Goal: Answer question/provide support

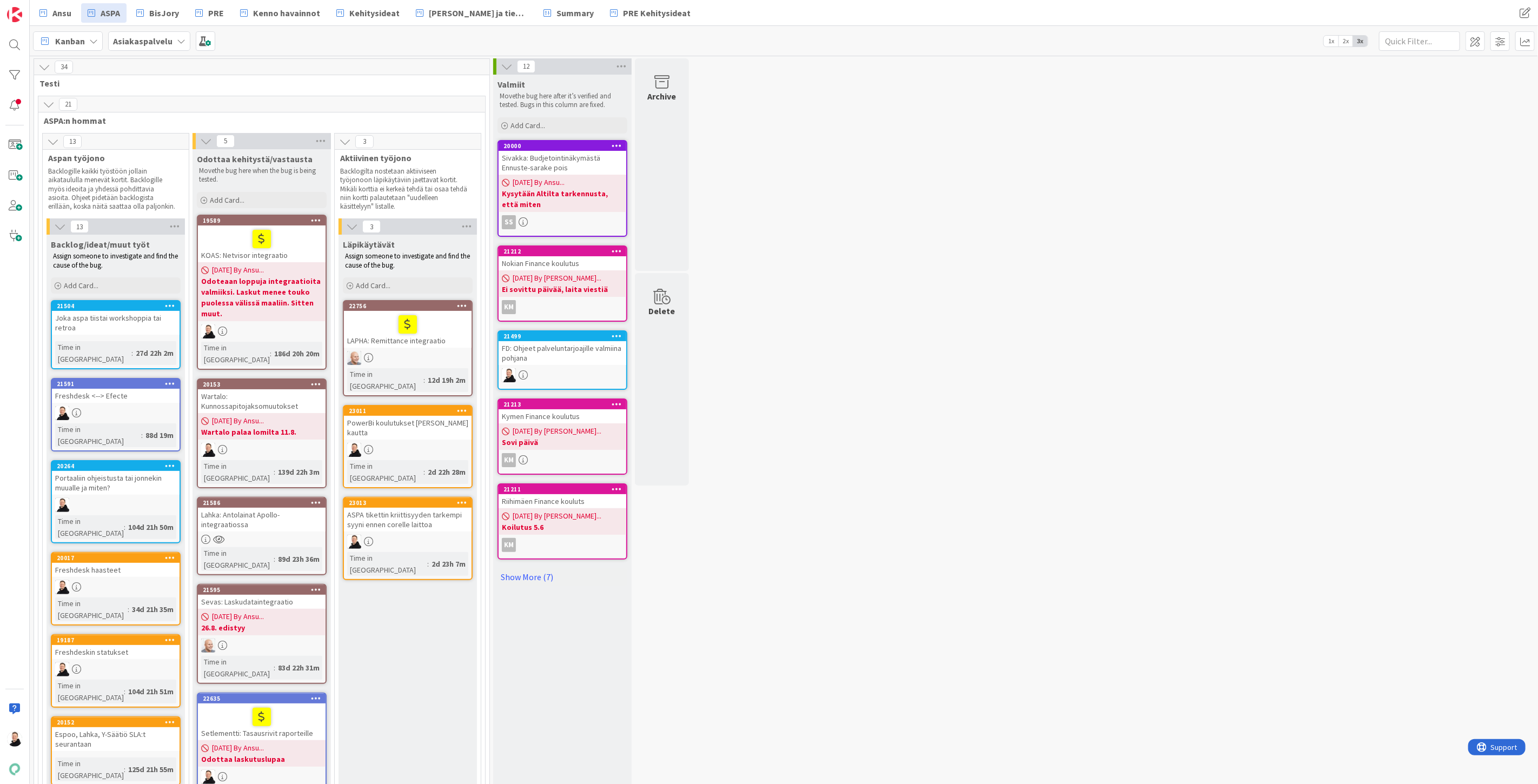
scroll to position [96, 0]
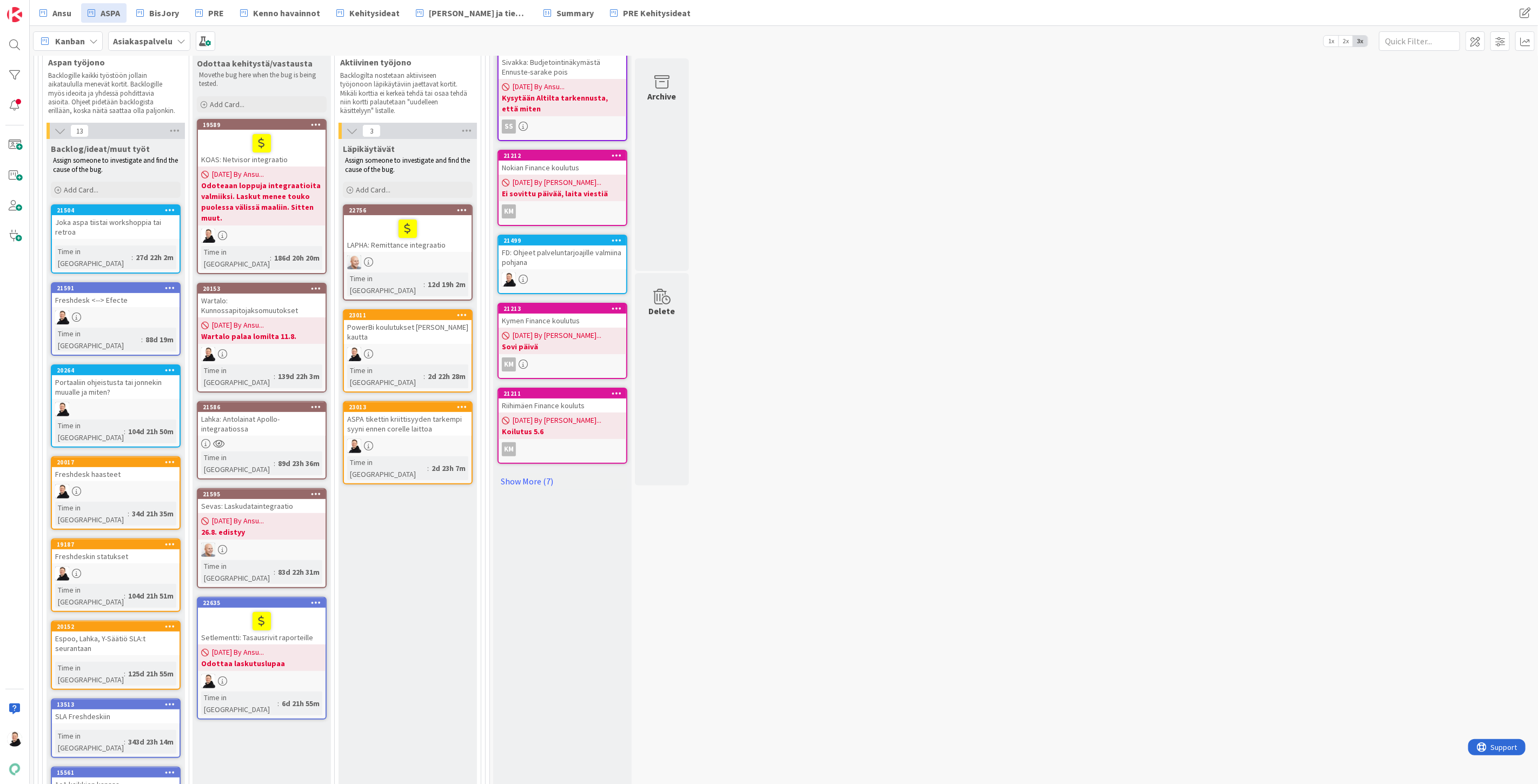
click at [228, 412] on div "Lahka: Antolainat Apollo-integraatiossa" at bounding box center [261, 423] width 128 height 23
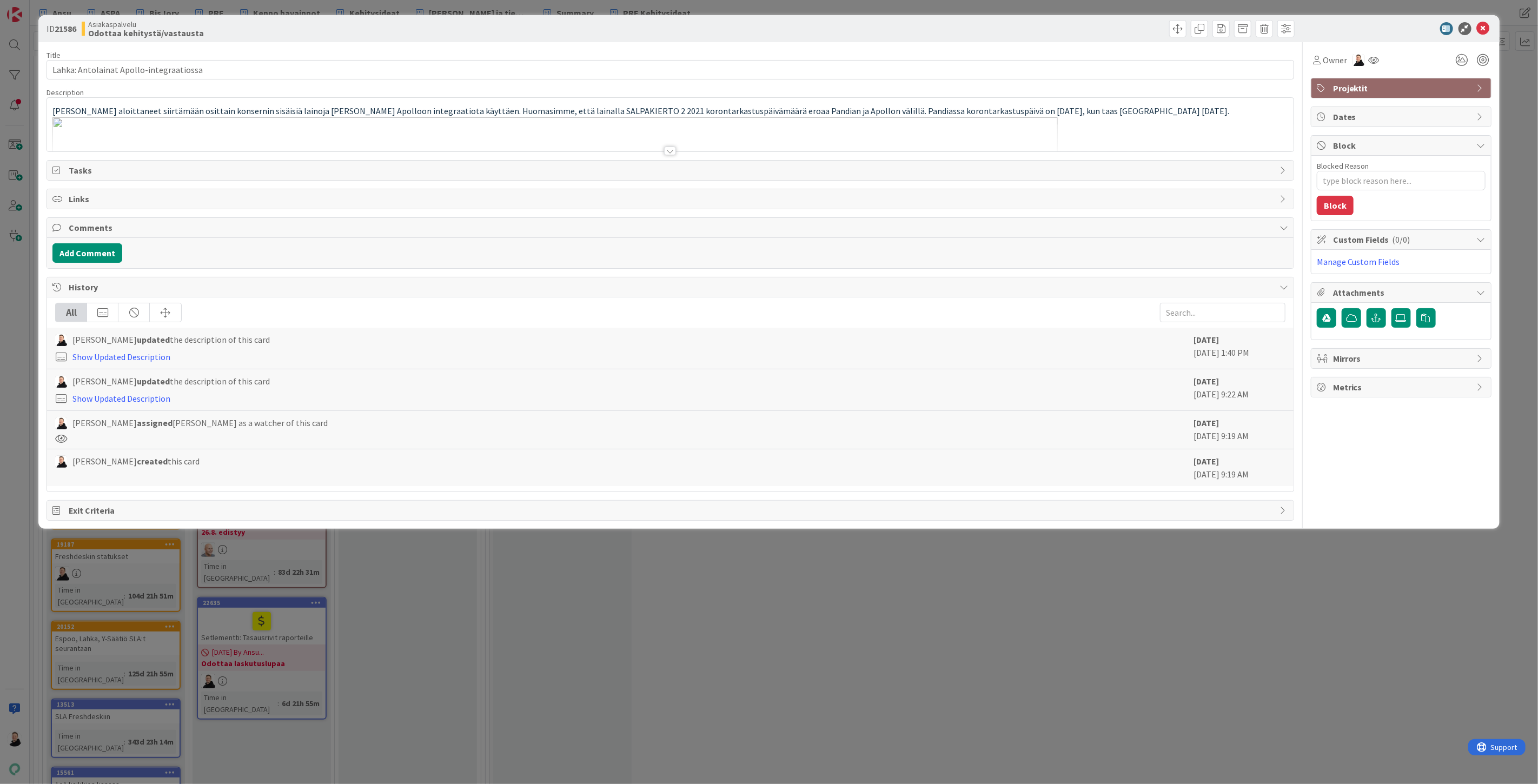
click at [669, 147] on div at bounding box center [670, 150] width 12 height 8
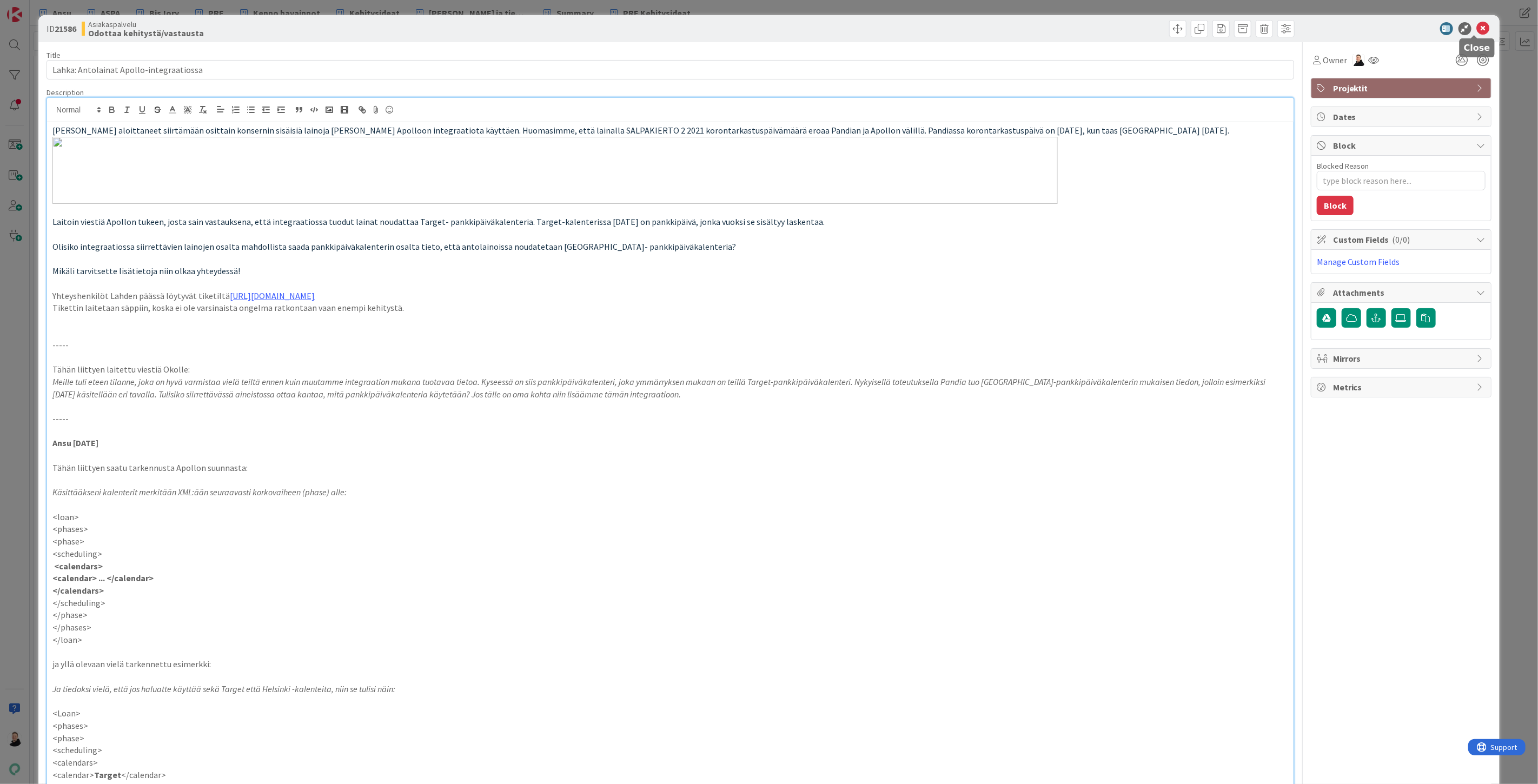
click at [1477, 28] on icon at bounding box center [1484, 29] width 13 height 13
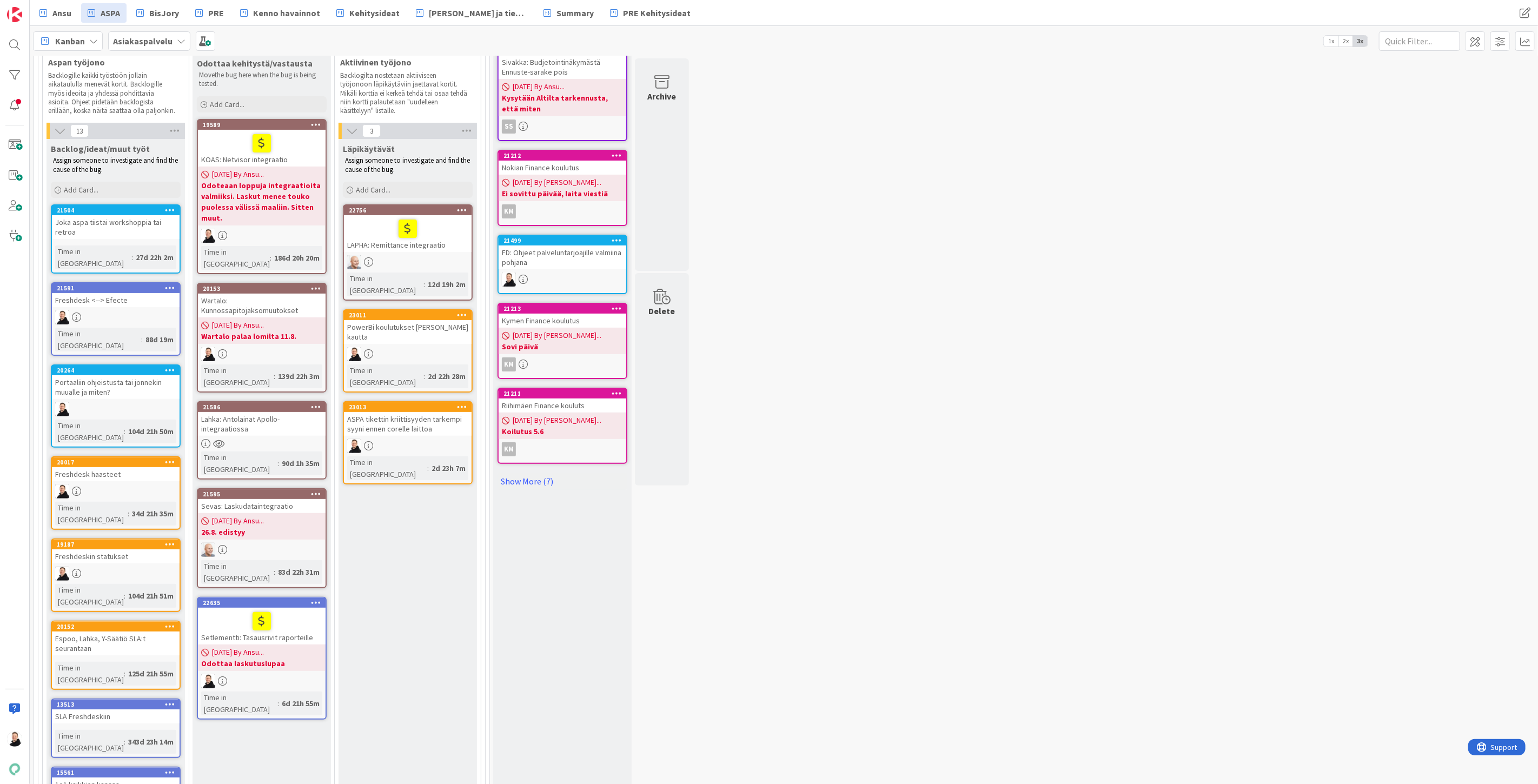
click at [247, 412] on div "Lahka: Antolainat Apollo-integraatiossa" at bounding box center [261, 423] width 128 height 23
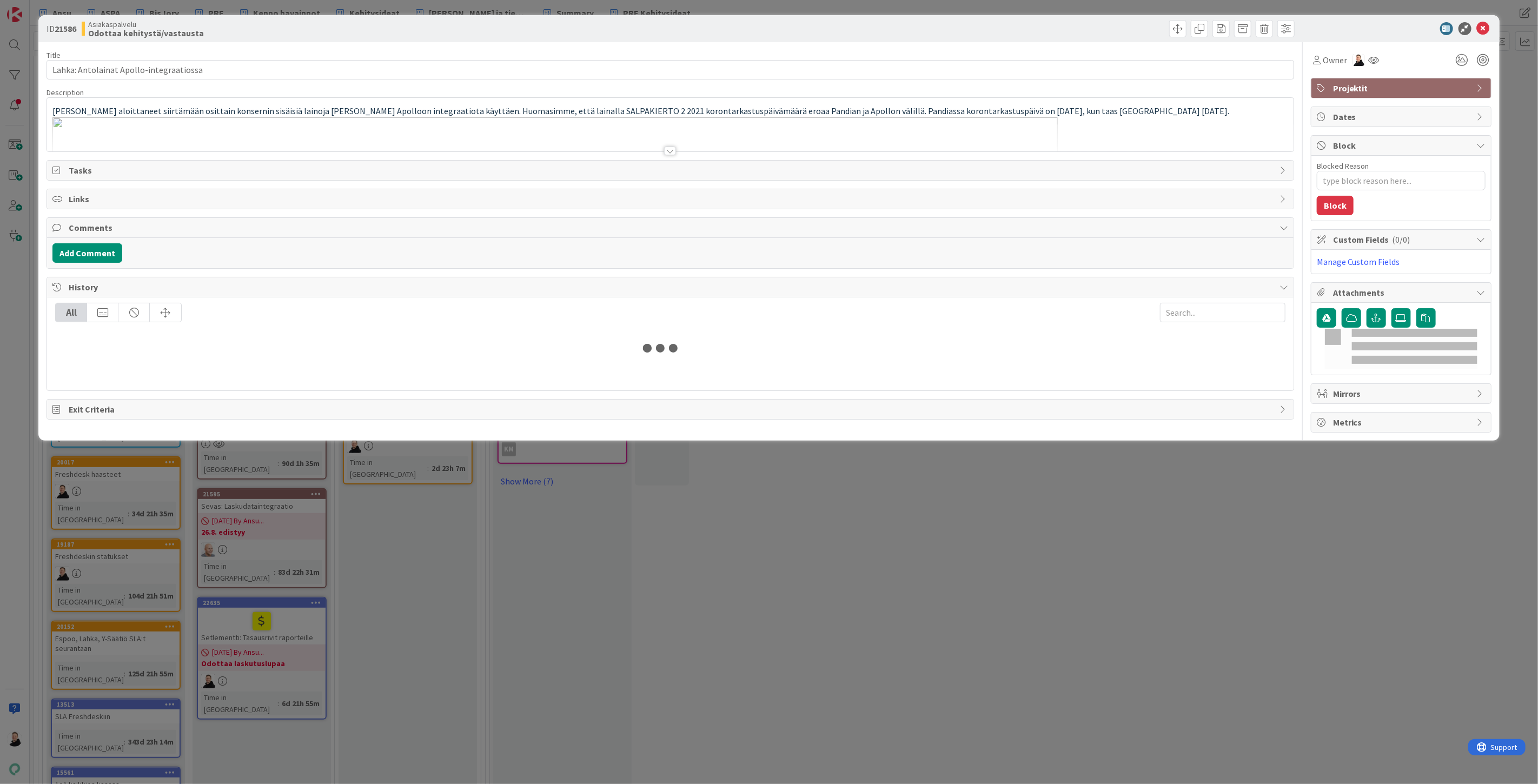
type textarea "x"
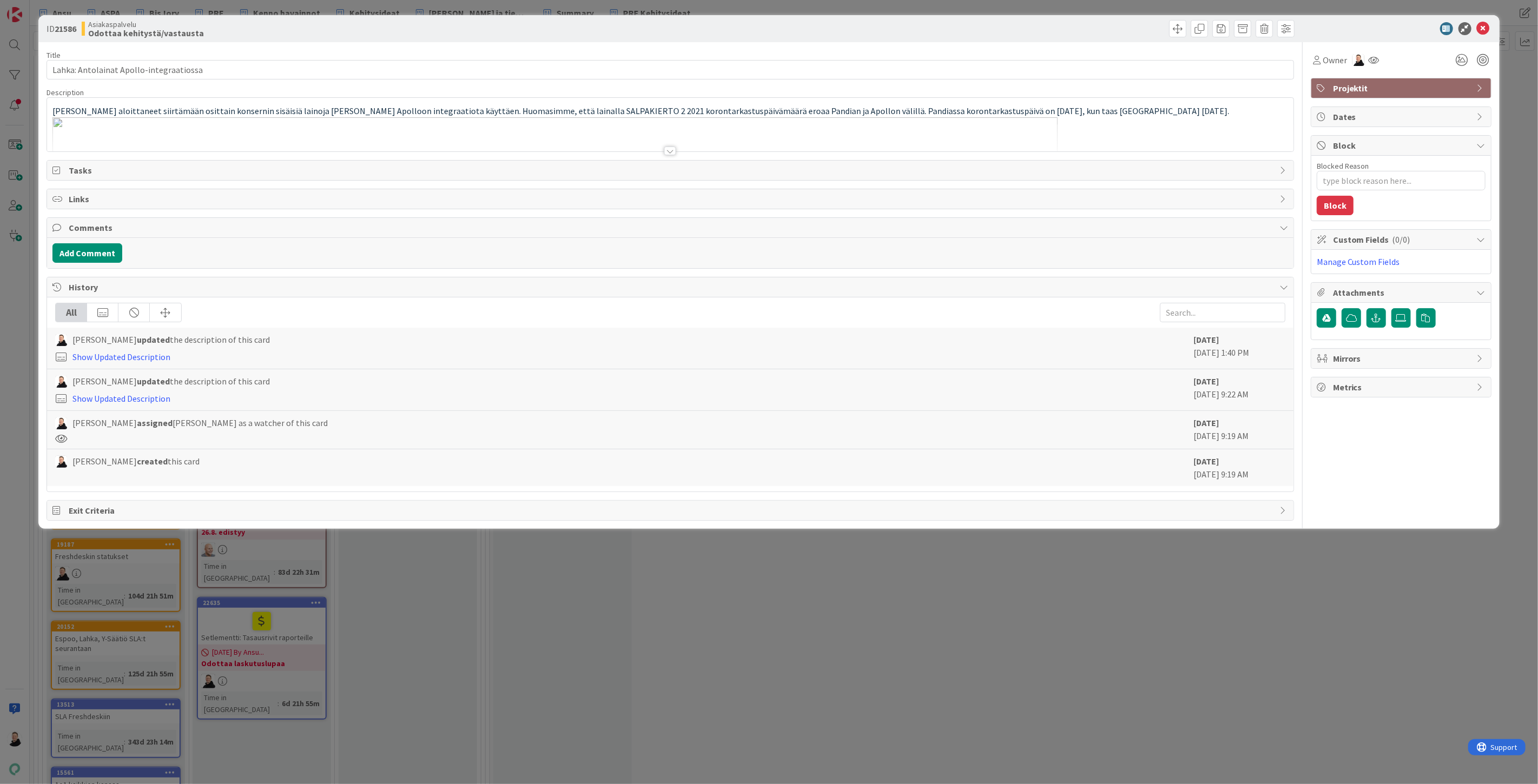
click at [668, 149] on div at bounding box center [670, 150] width 12 height 8
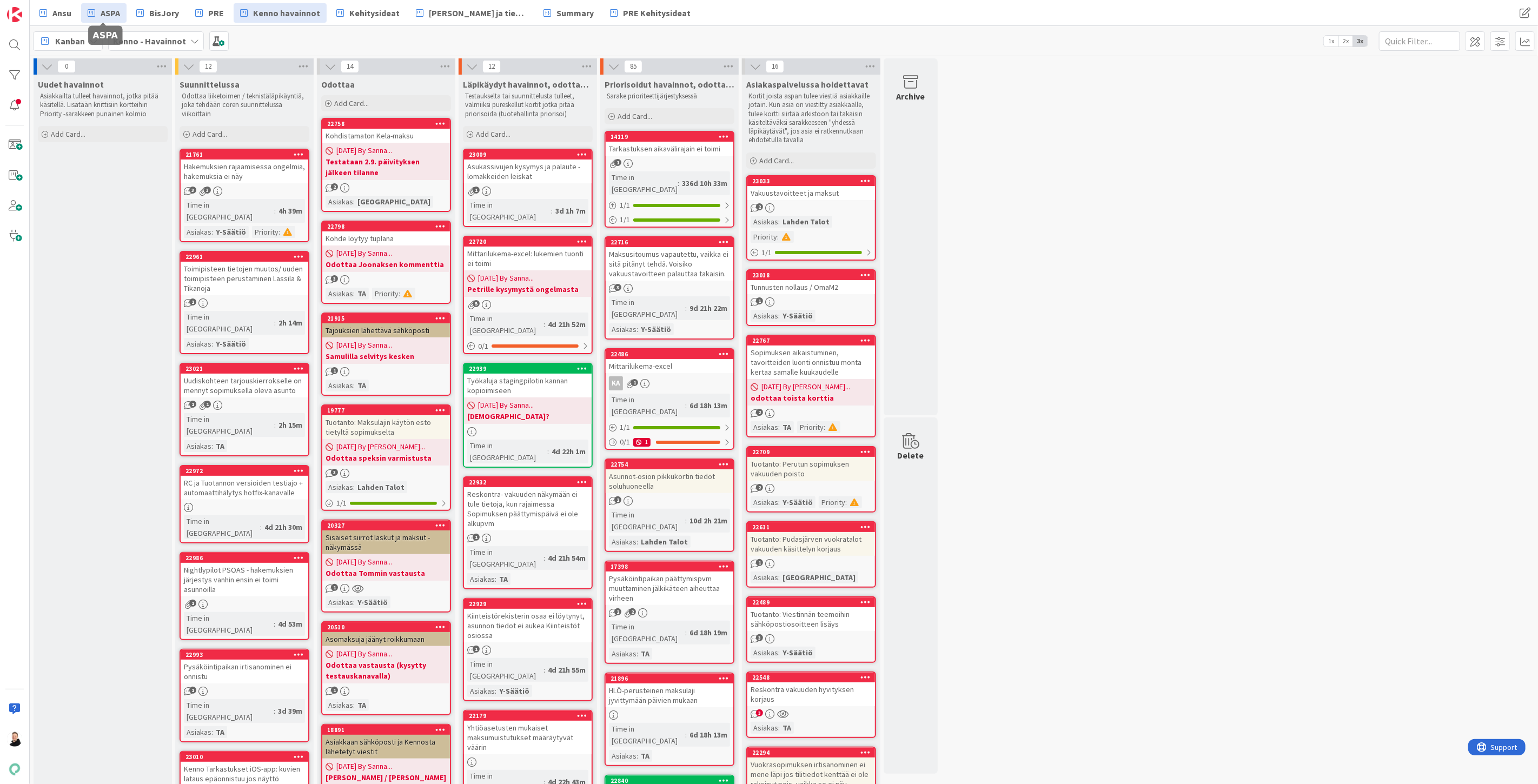
click at [101, 9] on span "ASPA" at bounding box center [110, 13] width 20 height 13
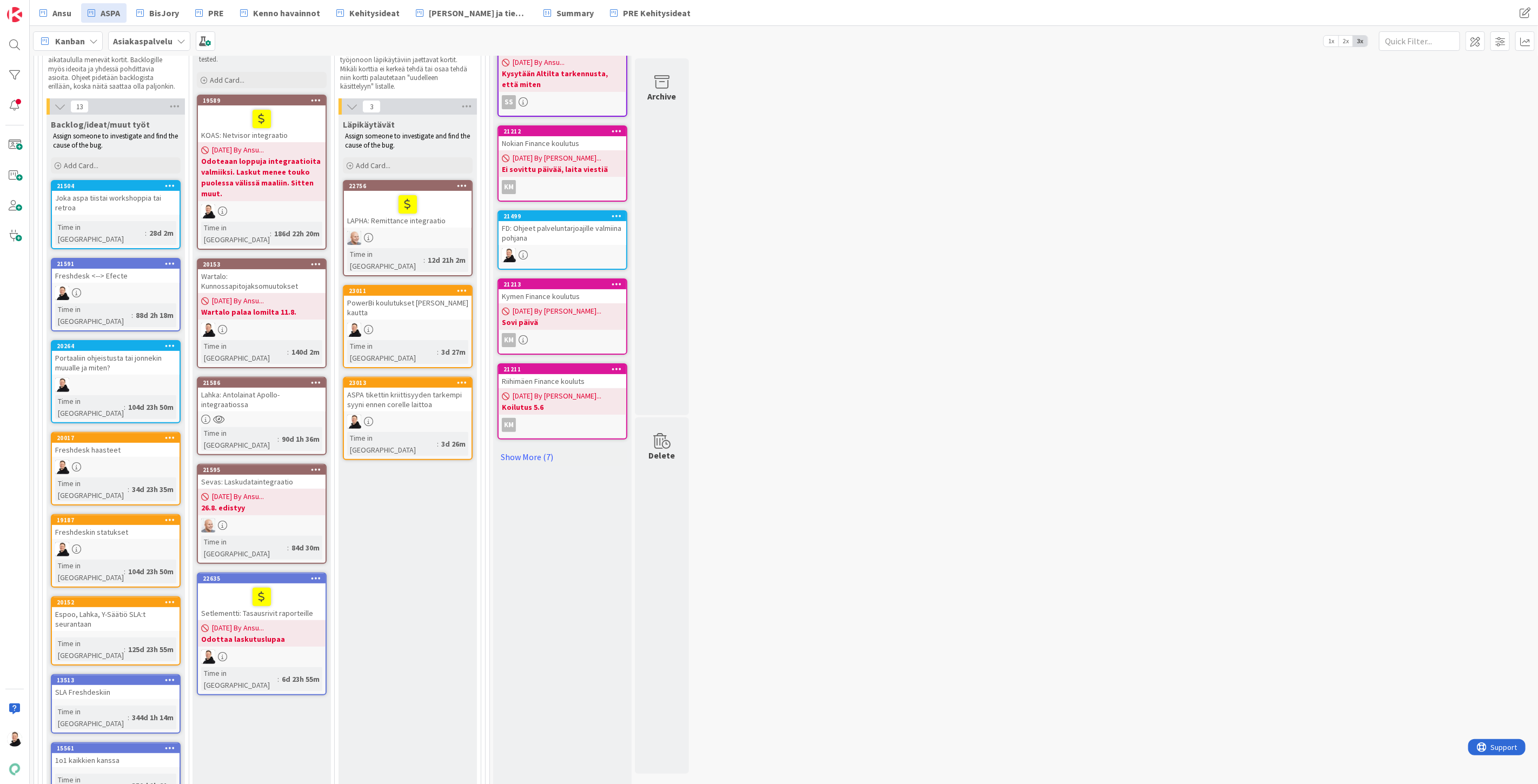
scroll to position [60, 0]
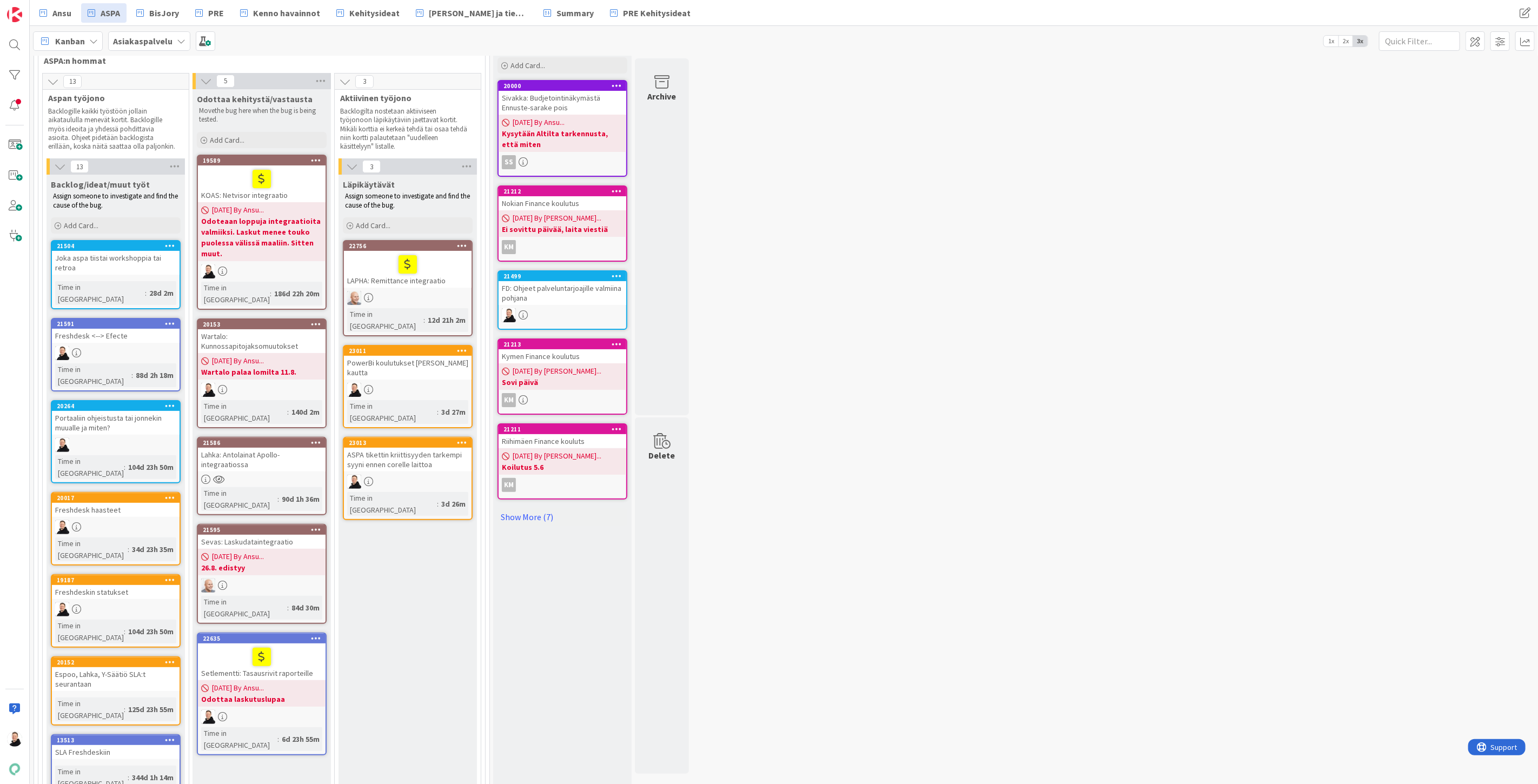
click at [385, 383] on div at bounding box center [407, 389] width 128 height 14
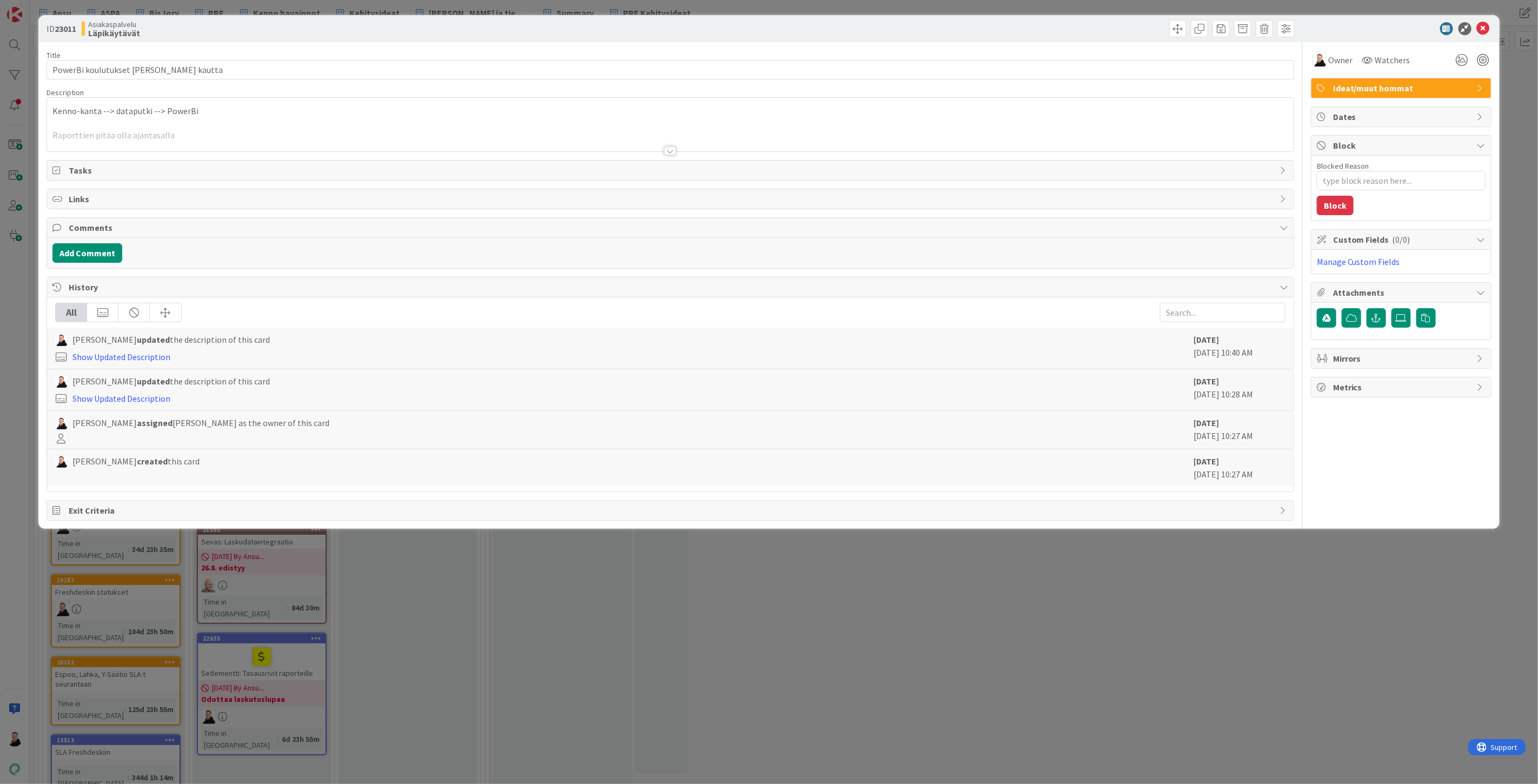
click at [674, 152] on div at bounding box center [670, 150] width 12 height 8
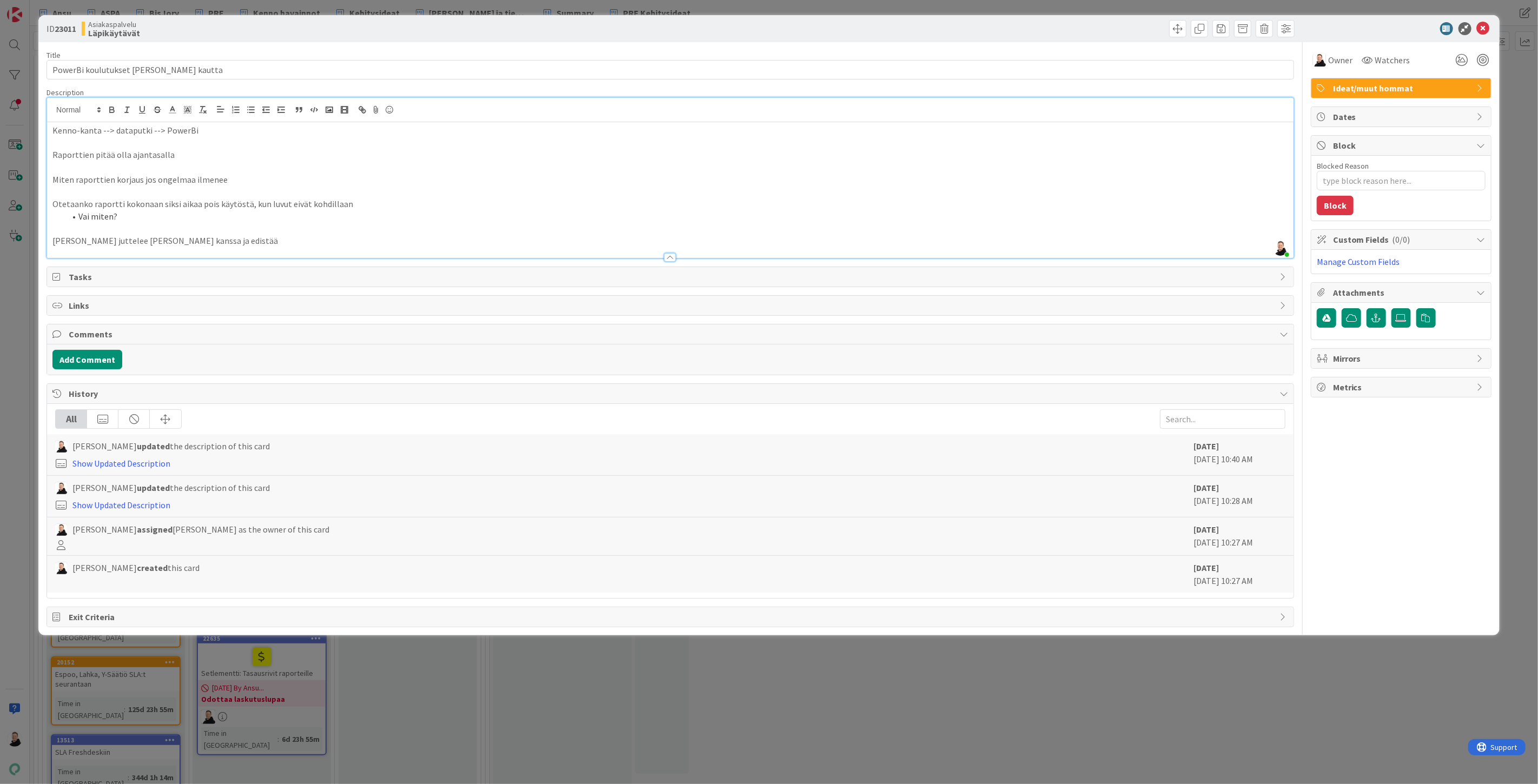
click at [71, 159] on p "Raporttien pitää olla ajantasalla" at bounding box center [670, 154] width 1235 height 12
click at [327, 179] on p "Miten raporttien korjaus jos ongelmaa ilmenee" at bounding box center [670, 179] width 1235 height 12
click at [202, 241] on p "[PERSON_NAME] juttelee [PERSON_NAME] kanssa ja edistää" at bounding box center [670, 240] width 1235 height 12
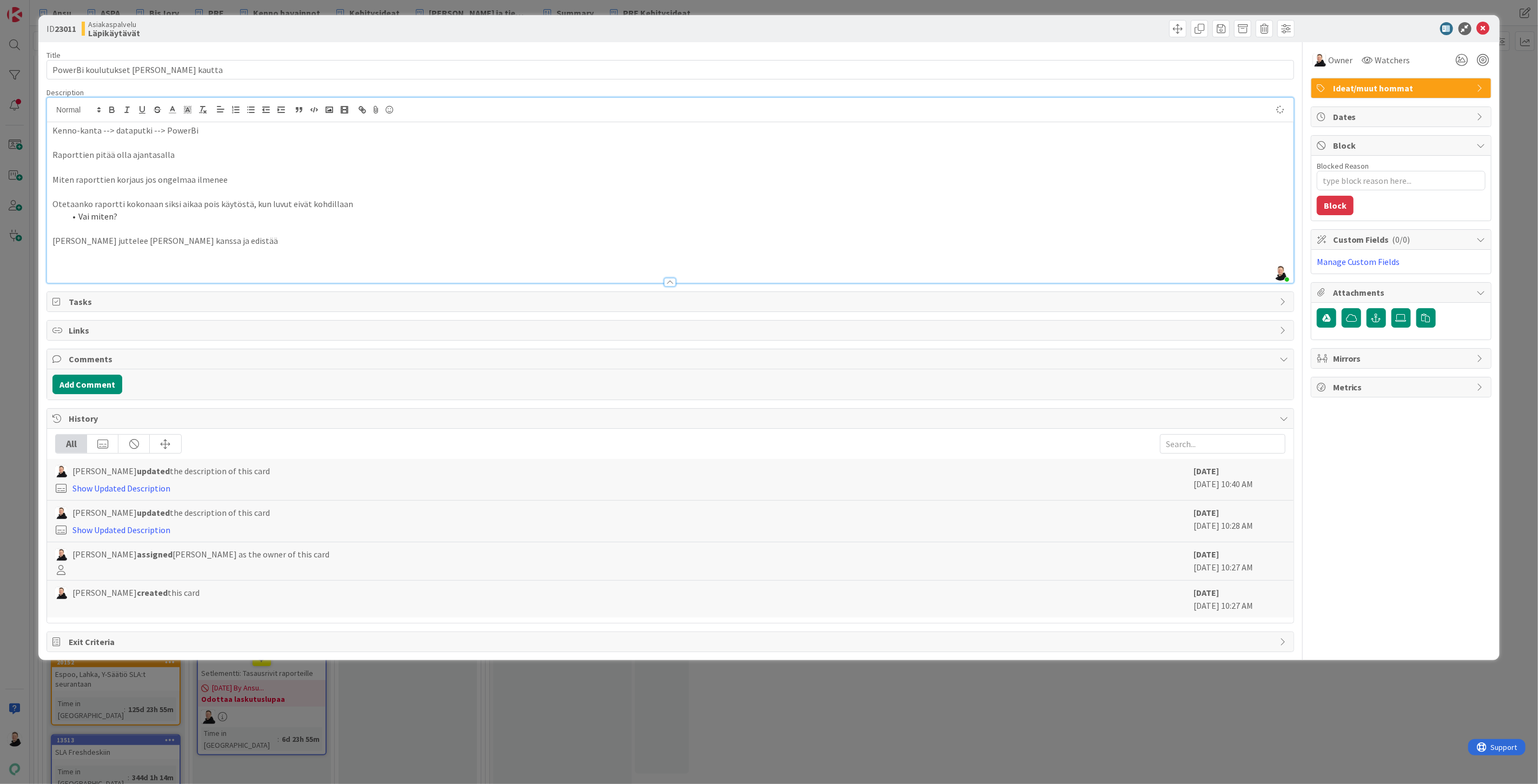
type textarea "x"
click at [1487, 28] on icon at bounding box center [1484, 29] width 13 height 13
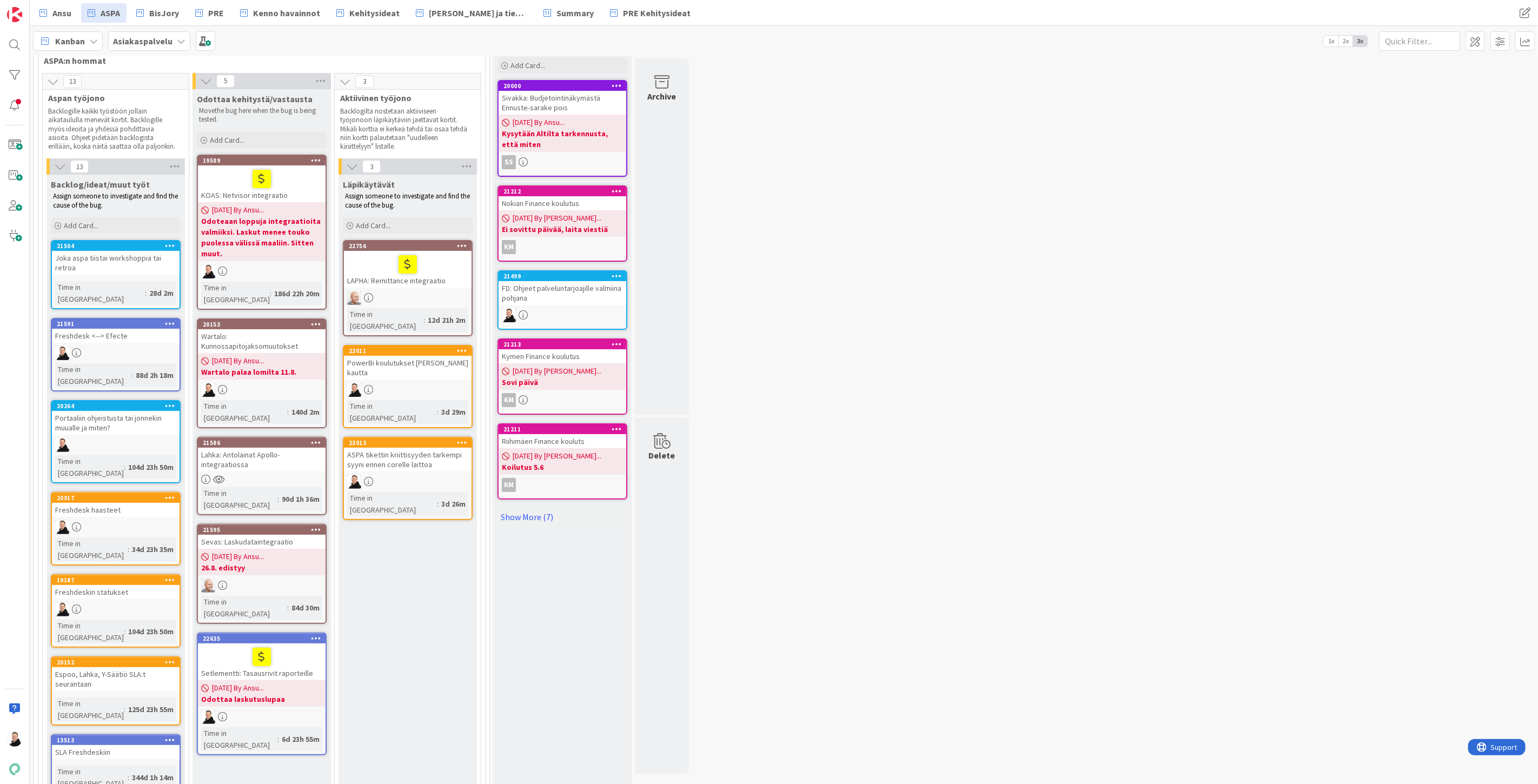
click at [399, 448] on div "ASPA tikettin kriittisyyden tarkempi syyni ennen corelle laittoa" at bounding box center [407, 459] width 128 height 23
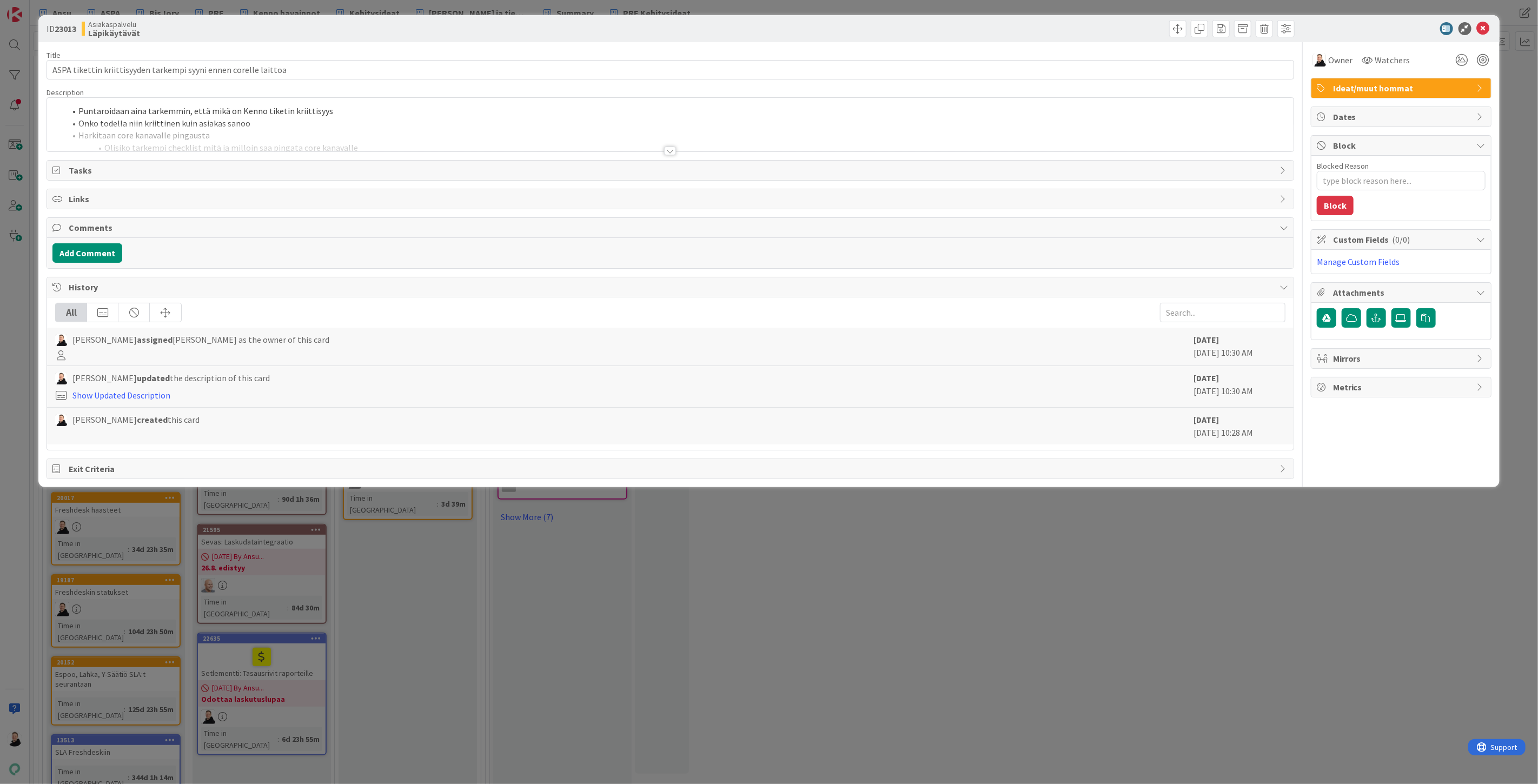
type textarea "x"
click at [668, 147] on div at bounding box center [670, 150] width 12 height 8
